Goal: Task Accomplishment & Management: Manage account settings

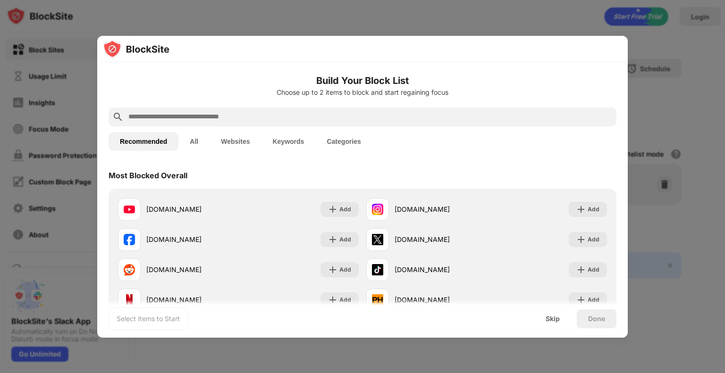
click at [274, 105] on div "Build Your Block List Choose up to 2 items to block and start regaining focus" at bounding box center [363, 91] width 508 height 34
click at [270, 108] on div at bounding box center [363, 117] width 508 height 19
click at [259, 114] on input "text" at bounding box center [369, 116] width 485 height 11
paste input "**********"
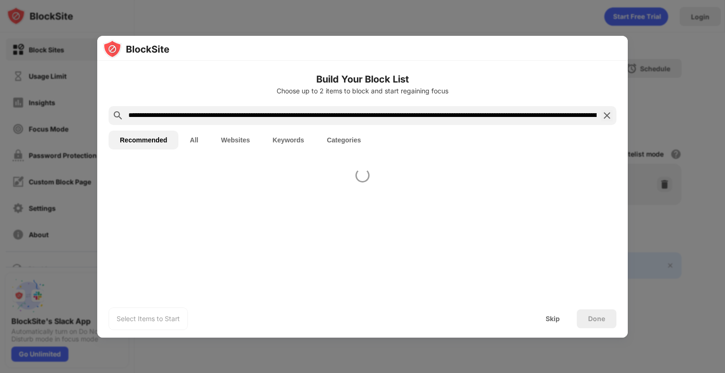
scroll to position [0, 853]
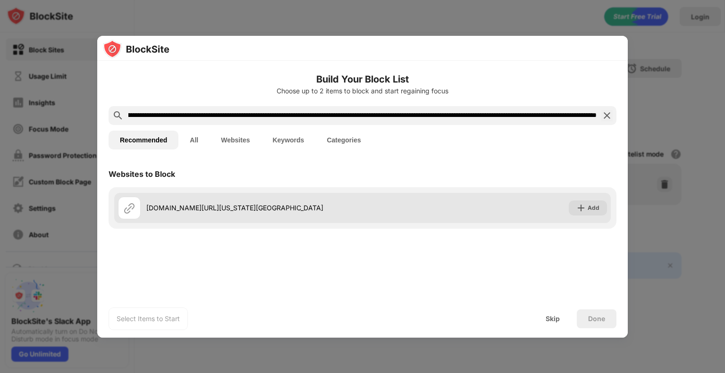
type input "**********"
click at [279, 197] on div "[DOMAIN_NAME][URL][US_STATE][GEOGRAPHIC_DATA]" at bounding box center [240, 208] width 245 height 23
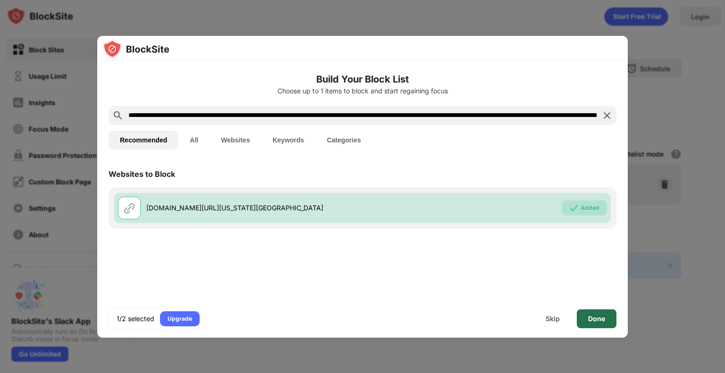
click at [579, 317] on div "Done" at bounding box center [597, 319] width 40 height 19
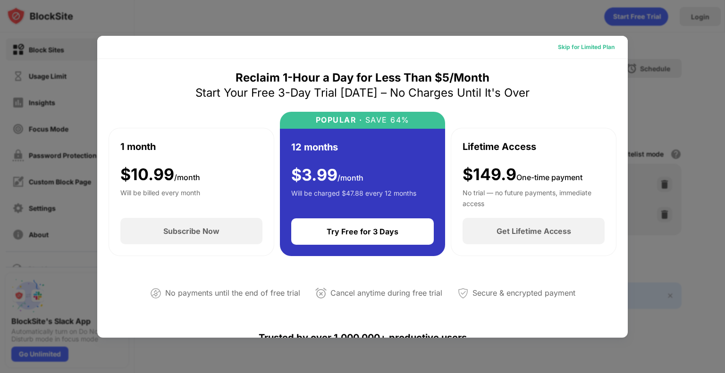
click at [558, 48] on div "Skip for Limited Plan" at bounding box center [586, 46] width 57 height 9
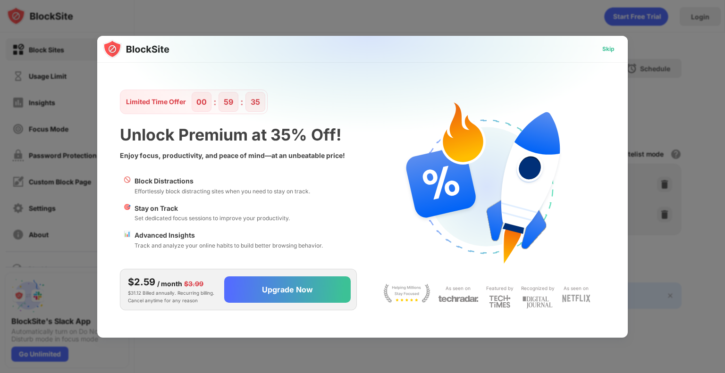
click at [603, 49] on div "Skip" at bounding box center [608, 48] width 12 height 9
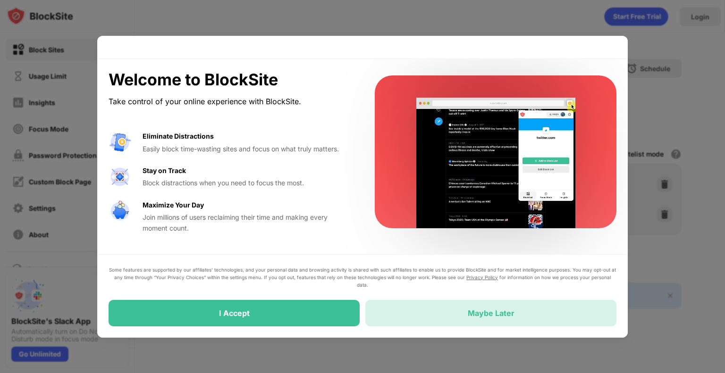
click at [420, 314] on div "Maybe Later" at bounding box center [490, 313] width 251 height 26
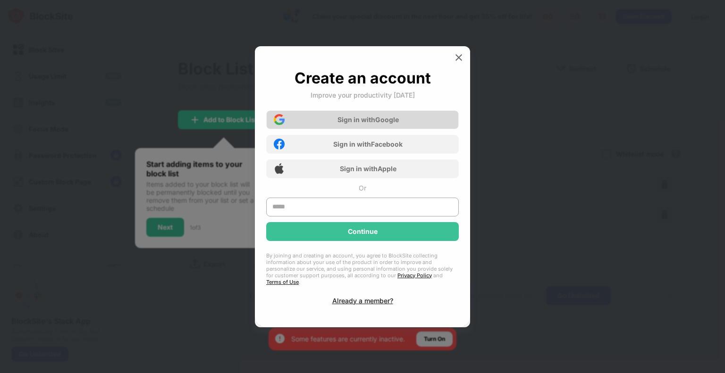
click at [348, 122] on div "Sign in with Google" at bounding box center [368, 120] width 61 height 8
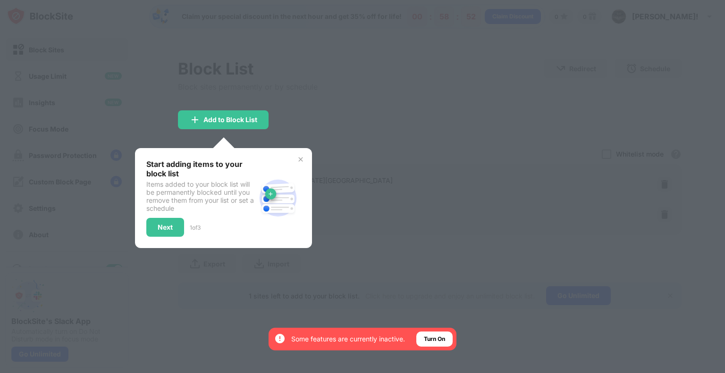
click at [530, 98] on div at bounding box center [362, 186] width 725 height 373
click at [439, 335] on div "Turn On" at bounding box center [434, 339] width 21 height 9
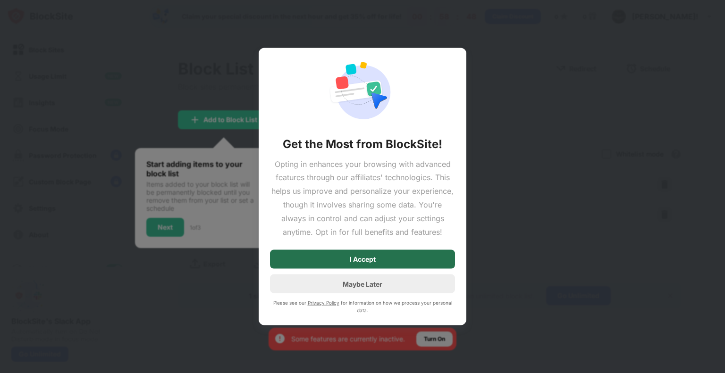
click at [375, 263] on div "I Accept" at bounding box center [363, 260] width 26 height 8
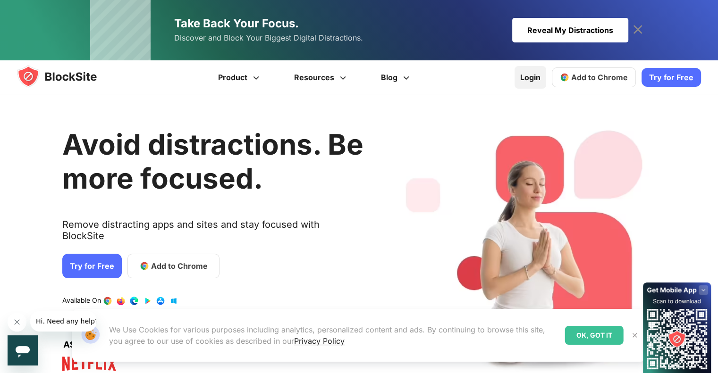
click at [529, 77] on link "Login" at bounding box center [531, 77] width 32 height 23
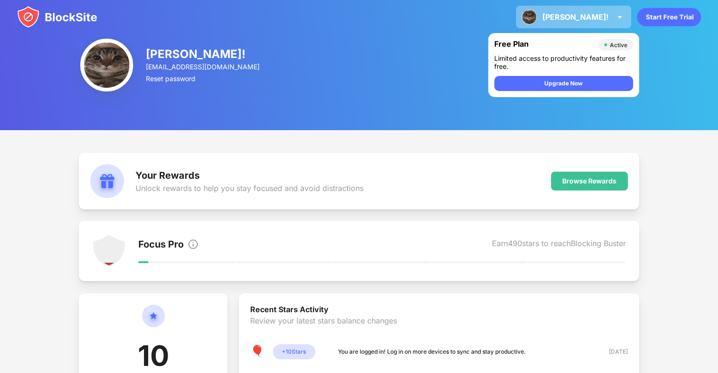
click at [608, 15] on div "[PERSON_NAME]!" at bounding box center [575, 16] width 66 height 9
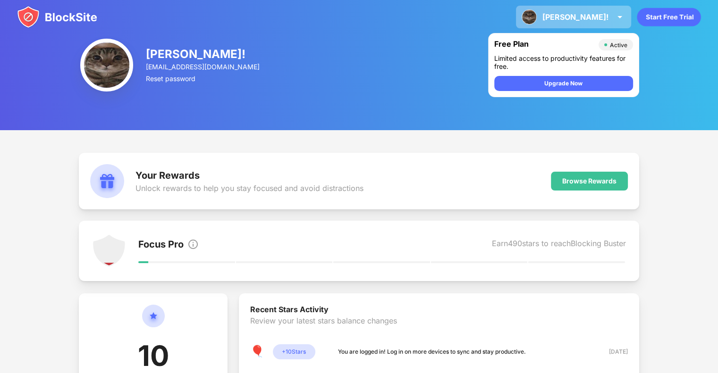
click at [603, 19] on div "[PERSON_NAME]!" at bounding box center [575, 16] width 66 height 9
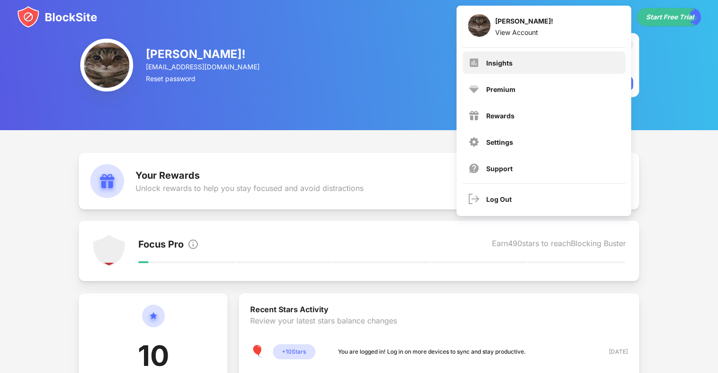
click at [487, 58] on div "Insights" at bounding box center [544, 62] width 163 height 23
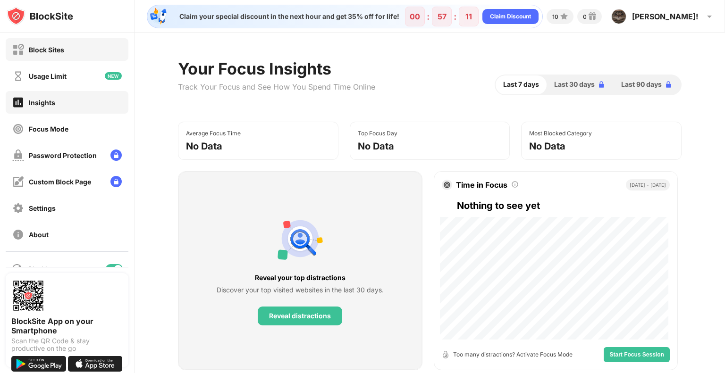
click at [51, 51] on div "Block Sites" at bounding box center [46, 50] width 35 height 8
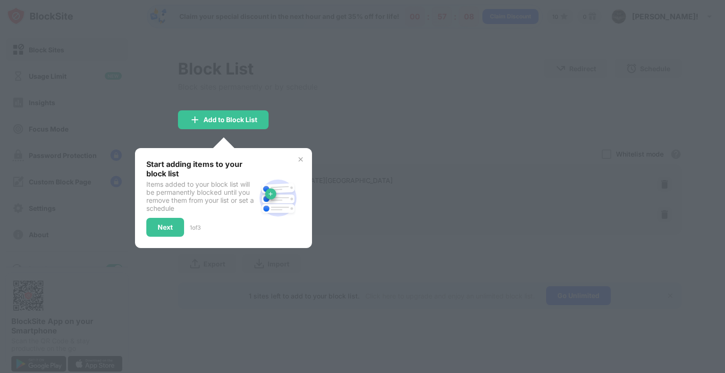
click at [333, 162] on div at bounding box center [362, 186] width 725 height 373
click at [322, 139] on div at bounding box center [362, 186] width 725 height 373
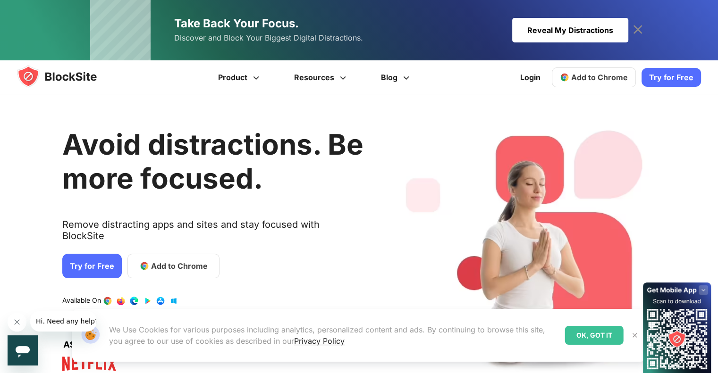
click at [642, 24] on icon at bounding box center [637, 29] width 15 height 15
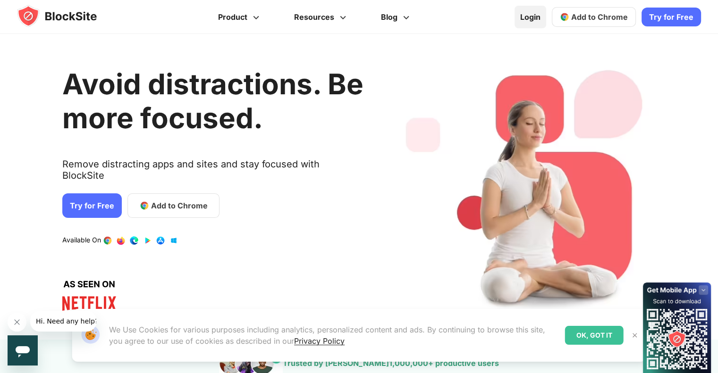
click at [535, 14] on link "Login" at bounding box center [531, 17] width 32 height 23
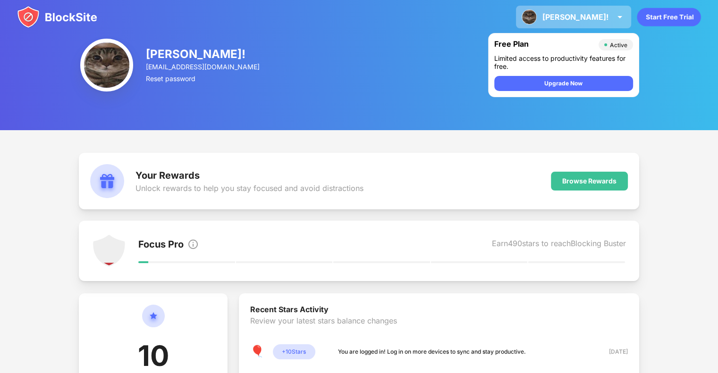
click at [537, 21] on img at bounding box center [529, 16] width 15 height 15
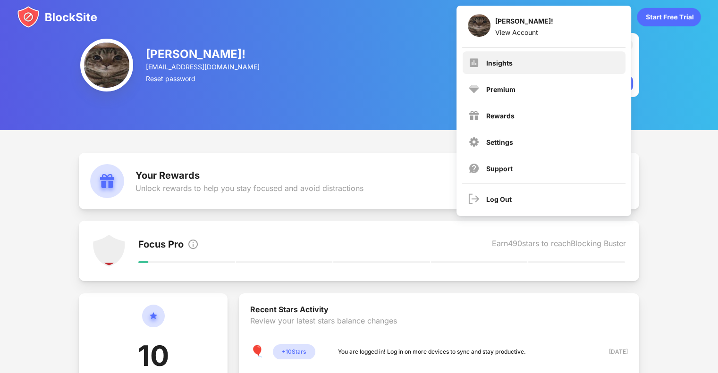
click at [511, 58] on div "Insights" at bounding box center [544, 62] width 163 height 23
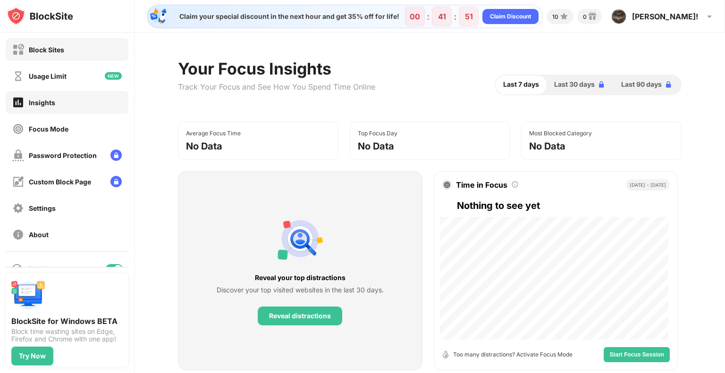
click at [51, 56] on div "Block Sites" at bounding box center [67, 49] width 123 height 23
